Goal: Task Accomplishment & Management: Use online tool/utility

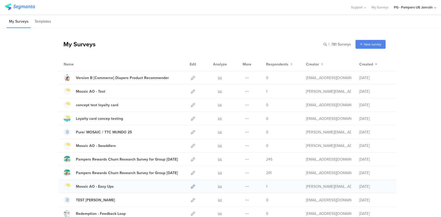
click at [192, 187] on icon at bounding box center [193, 187] width 4 height 4
click at [218, 185] on icon at bounding box center [220, 187] width 4 height 4
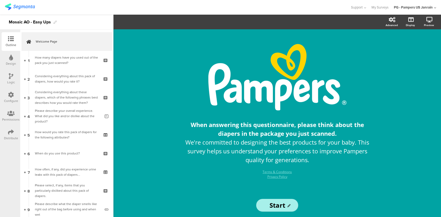
click at [11, 105] on div "Configure" at bounding box center [11, 97] width 19 height 19
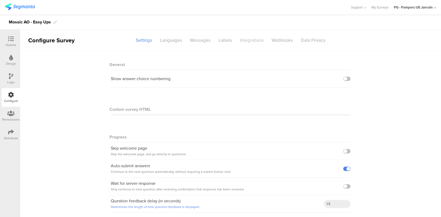
click at [242, 37] on div "Integrations" at bounding box center [252, 40] width 32 height 9
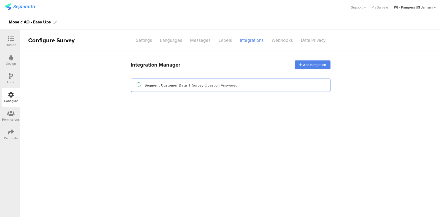
click at [224, 87] on div "Survey Question Answered" at bounding box center [215, 86] width 46 height 6
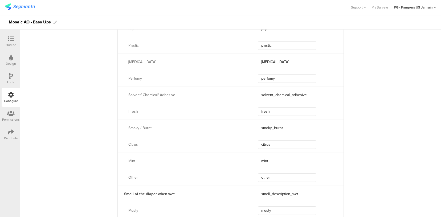
scroll to position [2174, 0]
click at [288, 157] on input "mint" at bounding box center [287, 160] width 59 height 9
type input "minty"
type input "mint"
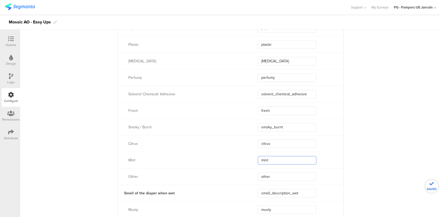
type input "mint"
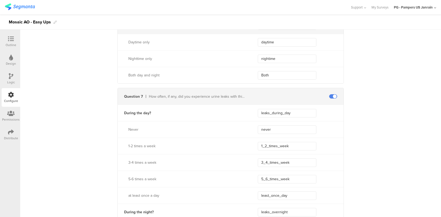
scroll to position [1383, 0]
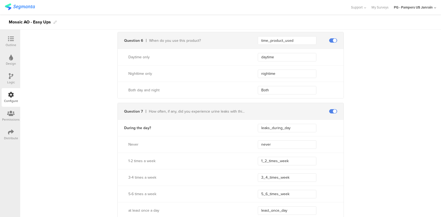
click at [10, 60] on icon at bounding box center [11, 58] width 4 height 6
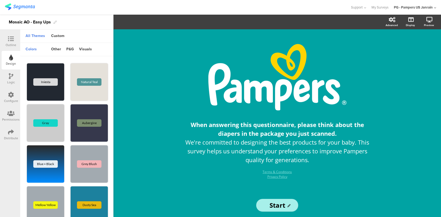
click at [11, 80] on div "Logic" at bounding box center [11, 82] width 8 height 5
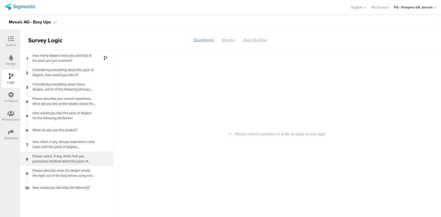
click at [42, 161] on div "Please select, if any, items that you particularly disliked about this pack of …" at bounding box center [62, 159] width 67 height 10
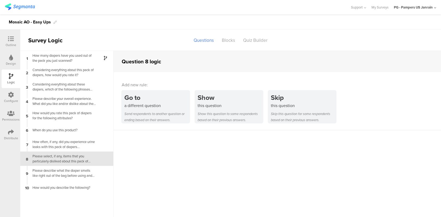
click at [13, 59] on div "Design" at bounding box center [11, 60] width 19 height 19
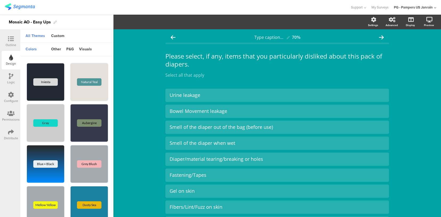
click at [14, 34] on div "Outline" at bounding box center [11, 41] width 19 height 19
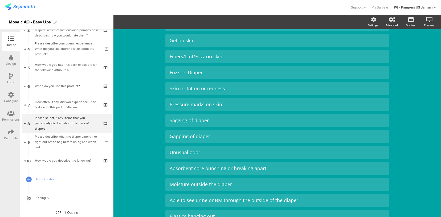
scroll to position [226, 0]
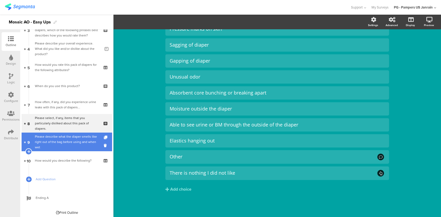
click at [50, 141] on div "Please describe what the diaper smells like right out of the bag before using a…" at bounding box center [68, 142] width 66 height 16
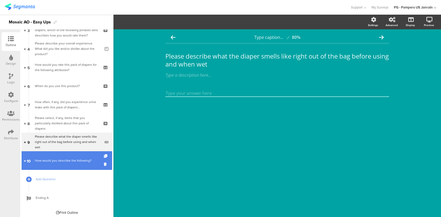
click at [56, 155] on link "10 How would you describe the following?" at bounding box center [67, 160] width 91 height 19
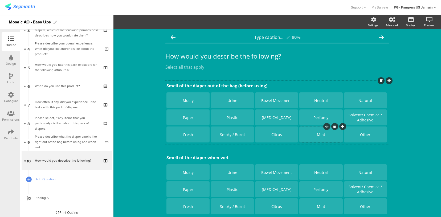
click at [328, 136] on div "Mint" at bounding box center [321, 134] width 42 height 5
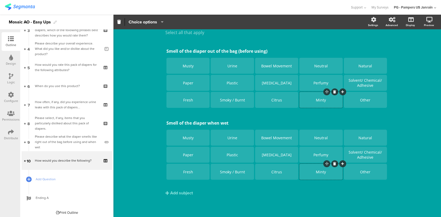
click at [145, 99] on div "Type caption... 90% How would you describe the following? How would you describ…" at bounding box center [278, 106] width 328 height 223
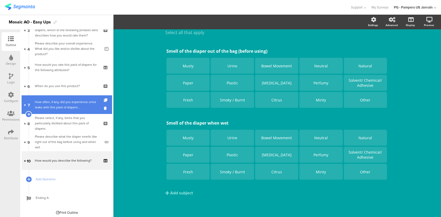
click at [78, 110] on link "7 How often, if any, did you experience urine leaks with this pack of diapers..." at bounding box center [67, 104] width 91 height 19
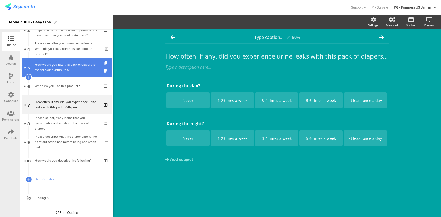
click at [56, 76] on link "5 How would you rate this pack of diapers for the following attributes?" at bounding box center [67, 67] width 91 height 19
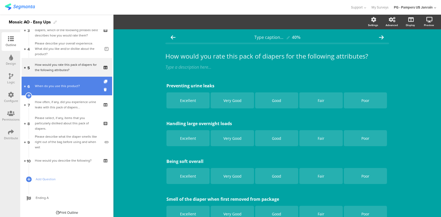
click at [56, 85] on div "When do you use this product?" at bounding box center [67, 85] width 64 height 5
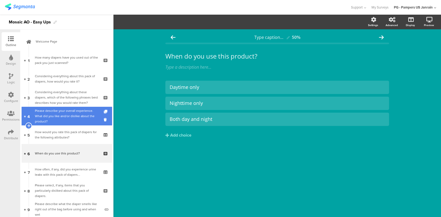
click at [55, 108] on div "Please describe your overall experience. What did you like and/or dislike about…" at bounding box center [68, 116] width 66 height 16
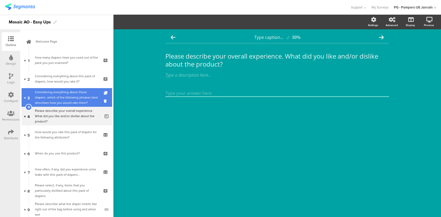
click at [55, 95] on div "Considering everything about these diapers, which of the following phrases best…" at bounding box center [67, 98] width 64 height 16
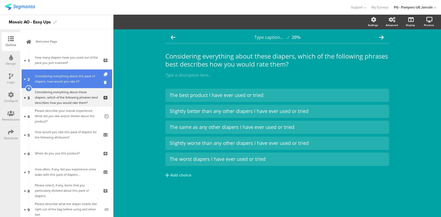
click at [56, 83] on div "Considering everything about this pack of diapers, how would you rate it?" at bounding box center [67, 79] width 64 height 11
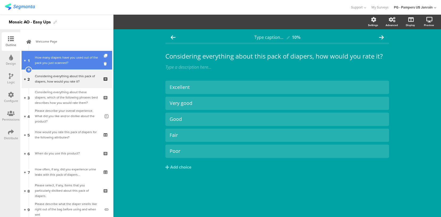
click at [60, 63] on div "How many diapers have you used out of the pack you just scanned?" at bounding box center [67, 60] width 64 height 11
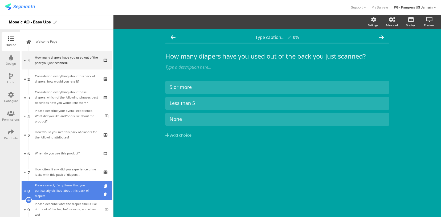
scroll to position [70, 0]
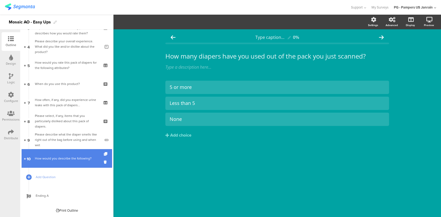
click at [58, 159] on div "How would you describe the following?" at bounding box center [67, 158] width 64 height 5
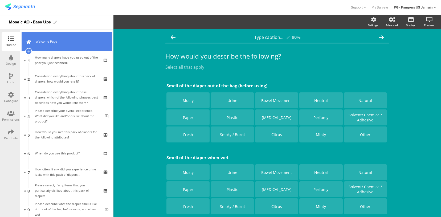
click at [54, 43] on span "Welcome Page" at bounding box center [70, 41] width 68 height 5
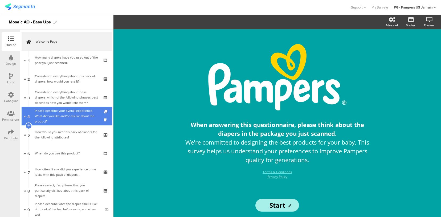
scroll to position [70, 0]
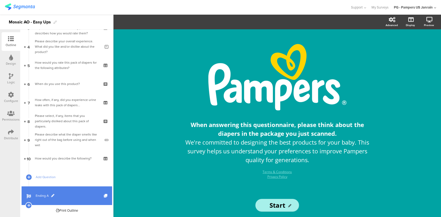
click at [43, 196] on span "Ending A" at bounding box center [70, 195] width 68 height 5
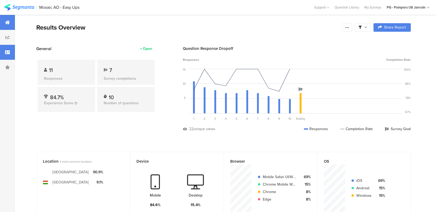
click at [5, 50] on icon at bounding box center [7, 52] width 5 height 4
